Goal: Navigation & Orientation: Find specific page/section

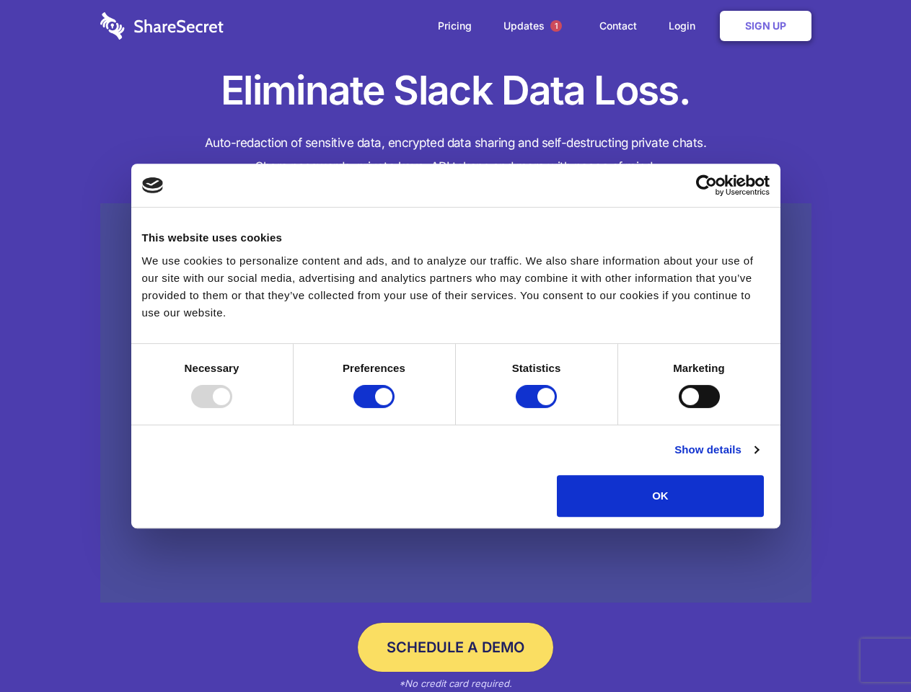
click at [232, 408] on div at bounding box center [211, 396] width 41 height 23
click at [395, 408] on input "Preferences" at bounding box center [373, 396] width 41 height 23
checkbox input "false"
click at [538, 408] on input "Statistics" at bounding box center [536, 396] width 41 height 23
checkbox input "false"
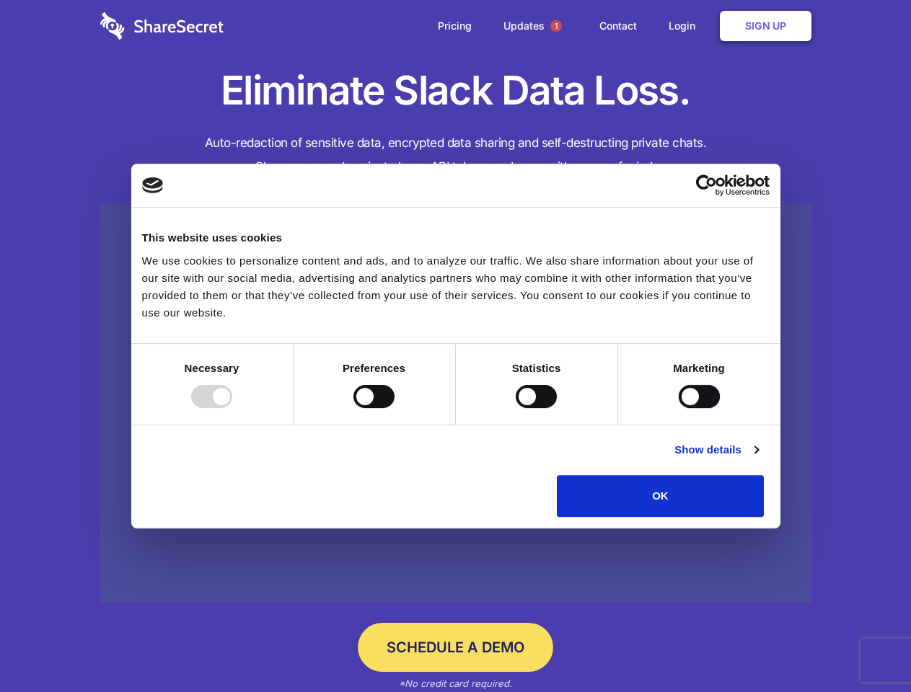
click at [679, 408] on input "Marketing" at bounding box center [699, 396] width 41 height 23
checkbox input "true"
click at [758, 459] on link "Show details" at bounding box center [716, 449] width 84 height 17
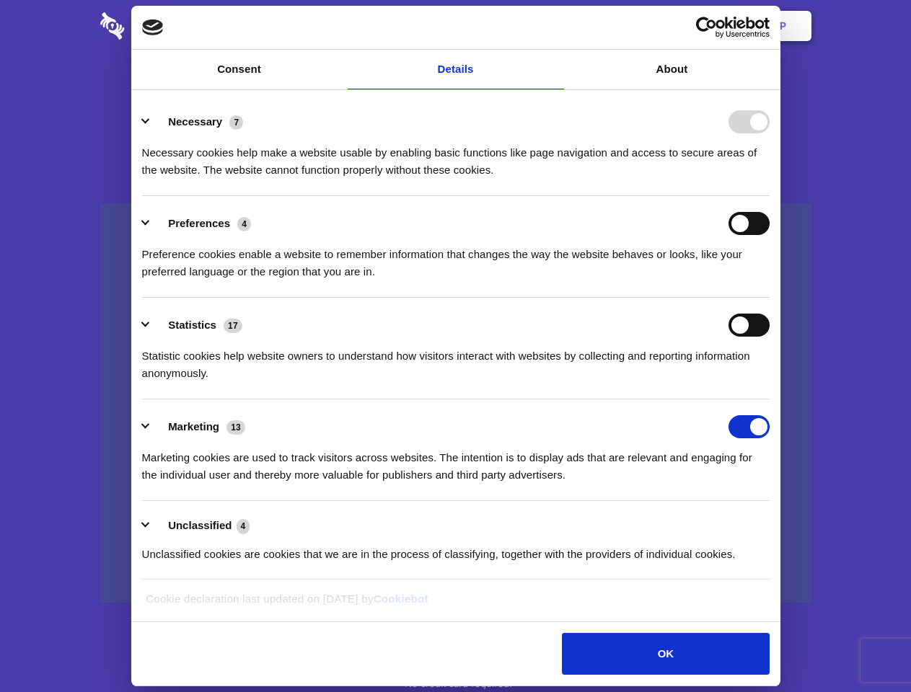
click at [770, 382] on div "Statistic cookies help website owners to understand how visitors interact with …" at bounding box center [456, 359] width 628 height 45
click at [555, 26] on span "1" at bounding box center [556, 26] width 12 height 12
